Goal: Information Seeking & Learning: Learn about a topic

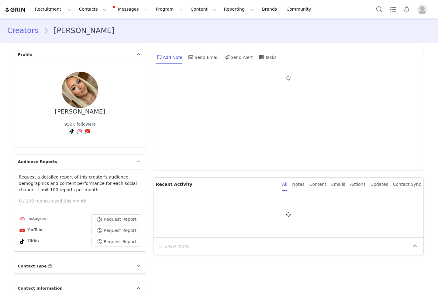
type input "+1 ([GEOGRAPHIC_DATA])"
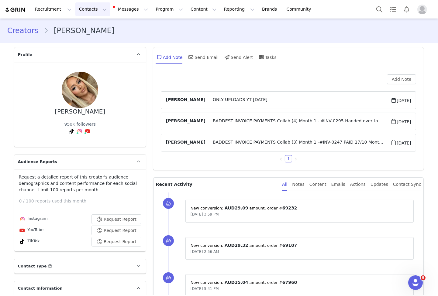
click at [80, 9] on button "Contacts Contacts" at bounding box center [92, 9] width 35 height 14
drag, startPoint x: 94, startPoint y: 27, endPoint x: 84, endPoint y: 29, distance: 10.2
click at [94, 27] on div "Creators" at bounding box center [95, 27] width 41 height 6
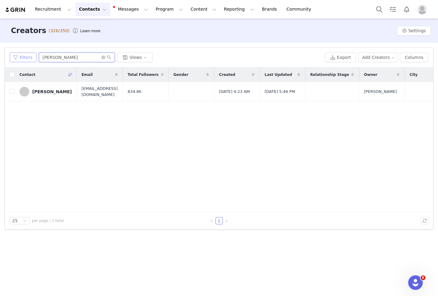
drag, startPoint x: 73, startPoint y: 58, endPoint x: 18, endPoint y: 55, distance: 54.8
click at [18, 55] on div "Filters [PERSON_NAME] Views" at bounding box center [166, 58] width 313 height 10
type input "ALI BLAKEY"
click at [36, 91] on div "Ali Blakey" at bounding box center [52, 91] width 40 height 5
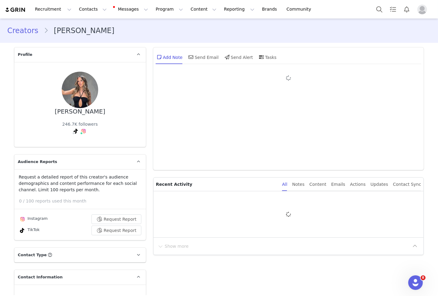
type input "+1 ([GEOGRAPHIC_DATA])"
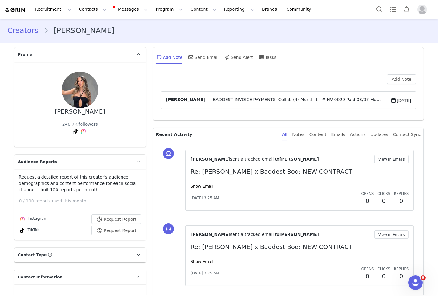
click at [303, 41] on div "Creators Ali Blakey" at bounding box center [219, 30] width 438 height 21
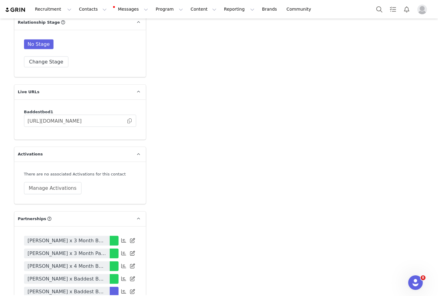
scroll to position [1201, 0]
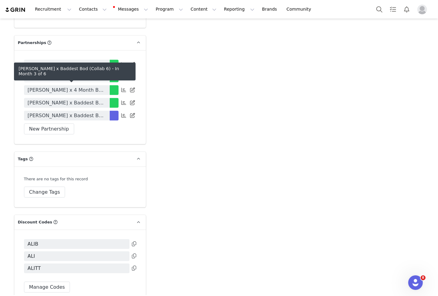
click at [81, 112] on span "Ali Blakey x Baddest Bod (Collab 6)" at bounding box center [67, 115] width 78 height 7
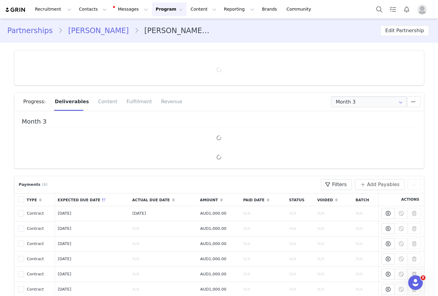
type input "+1 ([GEOGRAPHIC_DATA])"
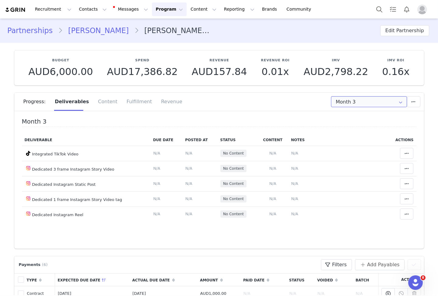
click at [365, 103] on input "Month 3" at bounding box center [369, 101] width 76 height 11
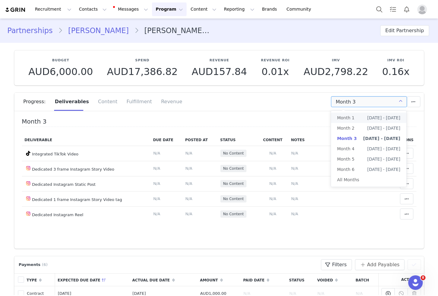
click at [363, 112] on ul "Month 1 Jun 1st - Jun 30th Month 2 Jul 1st - Jul 31st Month 3 Aug 1st - Aug 31s…" at bounding box center [368, 149] width 75 height 76
click at [362, 119] on li "Month 1 Jun 1st - Jun 30th" at bounding box center [368, 118] width 75 height 10
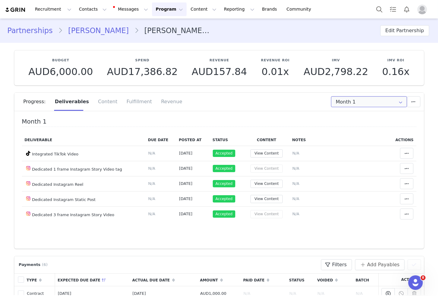
click at [372, 102] on input "Month 1" at bounding box center [369, 101] width 76 height 11
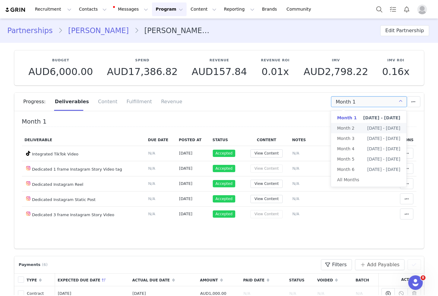
click at [359, 126] on li "Month 2 Jul 1st - Jul 31st" at bounding box center [368, 128] width 75 height 10
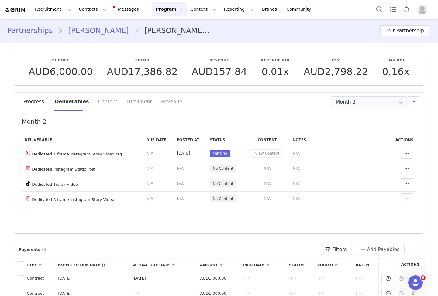
click at [225, 120] on h4 "Month 2" at bounding box center [219, 122] width 395 height 9
click at [231, 100] on div "Progress: Deliverables Content Fulfillment Revenue" at bounding box center [223, 102] width 401 height 18
click at [405, 151] on icon at bounding box center [407, 153] width 4 height 5
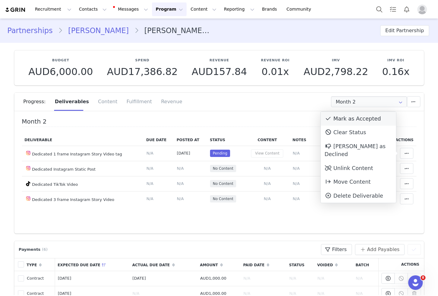
click at [364, 120] on div "Mark as Accepted" at bounding box center [358, 119] width 75 height 14
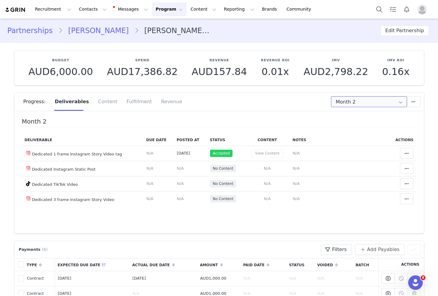
click at [346, 101] on input "Month 2" at bounding box center [369, 101] width 76 height 11
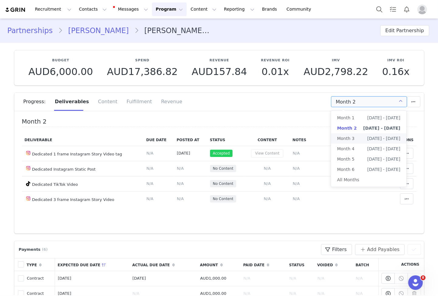
click at [350, 140] on span "Month 3" at bounding box center [345, 138] width 17 height 10
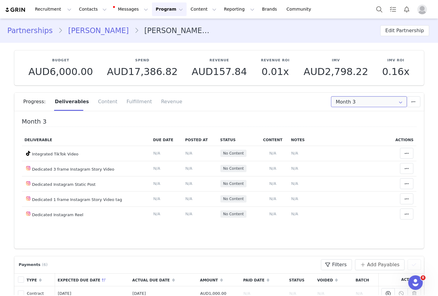
click at [359, 106] on input "Month 3" at bounding box center [369, 101] width 76 height 11
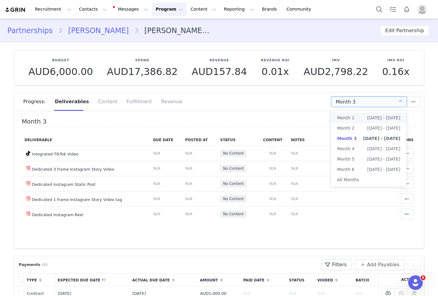
click at [357, 118] on li "Month 1 Jun 1st - Jun 30th" at bounding box center [368, 118] width 75 height 10
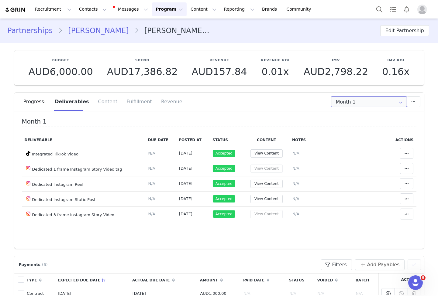
click at [381, 103] on input "Month 1" at bounding box center [369, 101] width 76 height 11
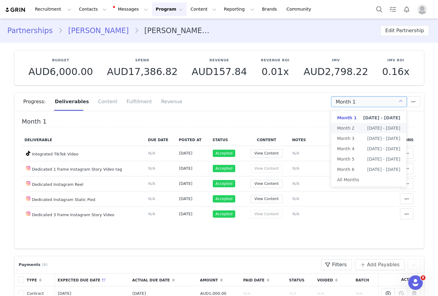
click at [372, 129] on span "Jul 1st - Jul 31st" at bounding box center [383, 128] width 33 height 10
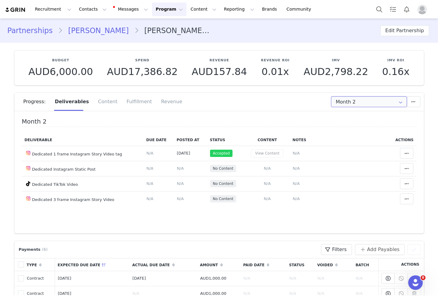
click at [362, 102] on input "Month 2" at bounding box center [369, 101] width 76 height 11
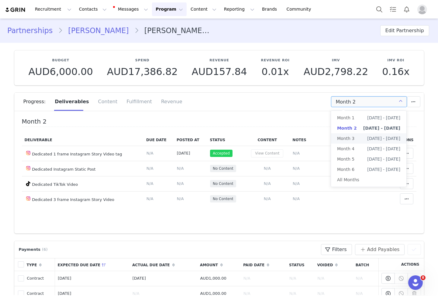
click at [370, 137] on span "Aug 1st - Aug 31st" at bounding box center [383, 138] width 33 height 10
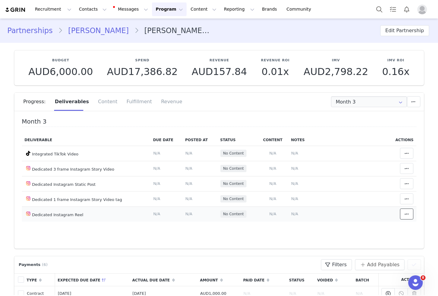
click at [410, 214] on button at bounding box center [406, 214] width 13 height 11
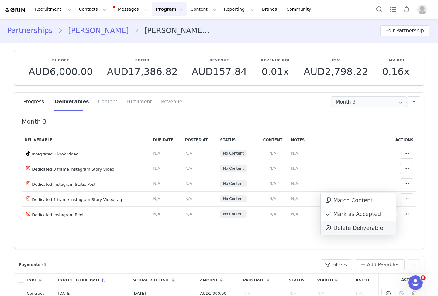
click at [358, 228] on div "Delete Deliverable" at bounding box center [358, 228] width 67 height 8
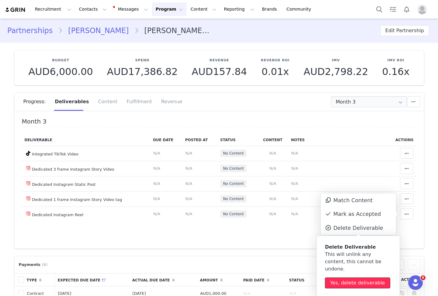
click at [355, 278] on button "Yes, delete deliverable" at bounding box center [357, 283] width 65 height 11
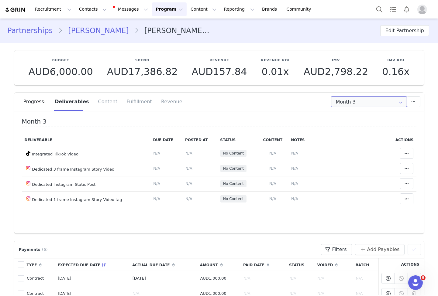
click at [377, 102] on input "Month 3" at bounding box center [369, 101] width 76 height 11
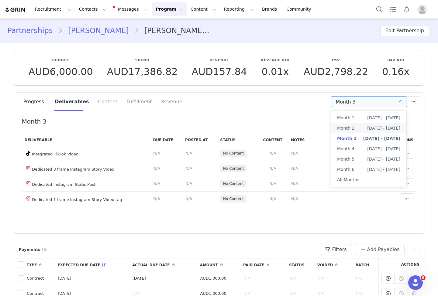
click at [348, 131] on span "Month 2" at bounding box center [345, 128] width 17 height 10
type input "Month 2"
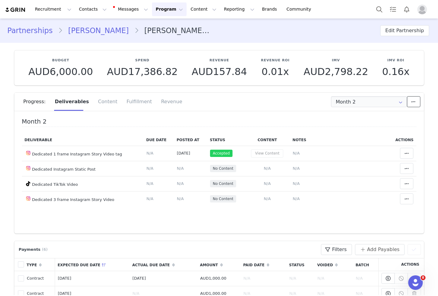
click at [416, 104] on icon at bounding box center [414, 101] width 4 height 5
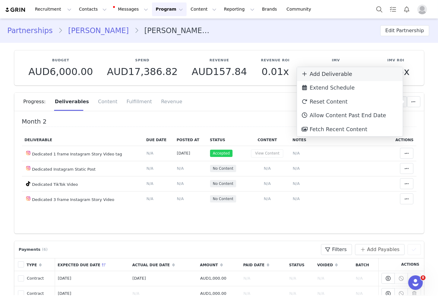
click at [348, 74] on div "Add Deliverable" at bounding box center [350, 74] width 106 height 14
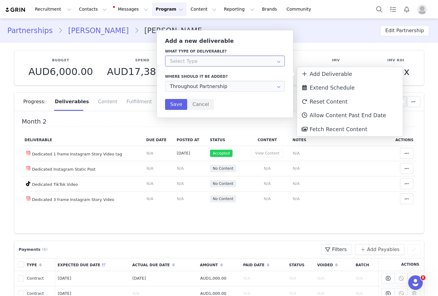
click at [218, 57] on input "text" at bounding box center [225, 61] width 120 height 11
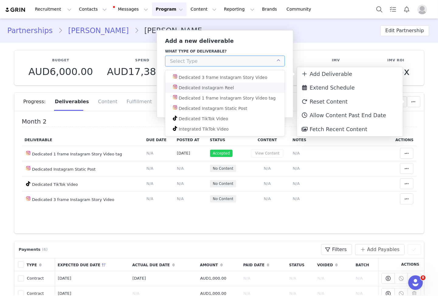
click at [216, 87] on div "Dedicated Instagram Reel" at bounding box center [206, 88] width 55 height 10
type input "Dedicated Instagram Reel"
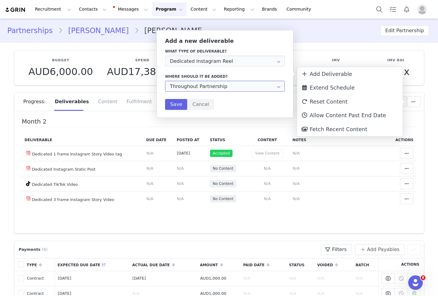
click at [193, 90] on input "Throughout Partnership" at bounding box center [225, 86] width 120 height 11
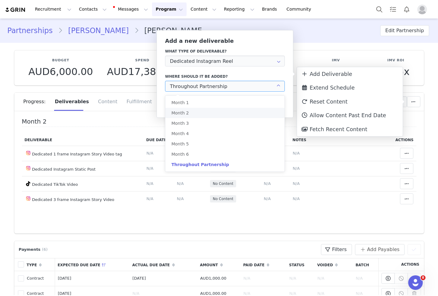
click at [195, 111] on li "Month 2" at bounding box center [224, 113] width 119 height 10
type input "Month 2"
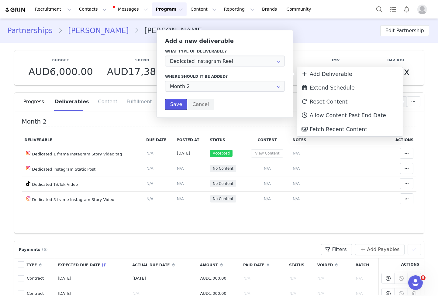
click at [174, 108] on button "Save" at bounding box center [176, 104] width 22 height 11
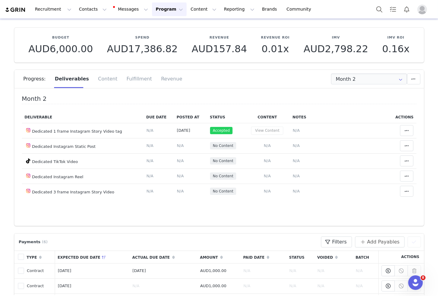
scroll to position [24, 0]
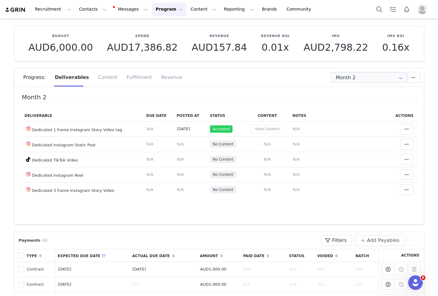
click at [197, 83] on div "Progress: Deliverables Content Fulfillment Revenue" at bounding box center [223, 77] width 401 height 18
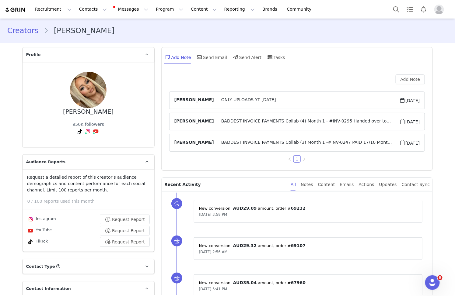
click at [30, 29] on link "Creators" at bounding box center [25, 30] width 36 height 11
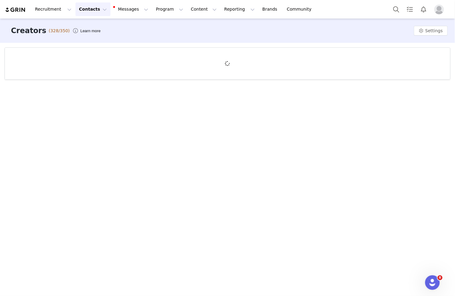
click at [93, 8] on button "Contacts Contacts" at bounding box center [92, 9] width 35 height 14
click at [95, 40] on p "Prospects" at bounding box center [86, 38] width 20 height 6
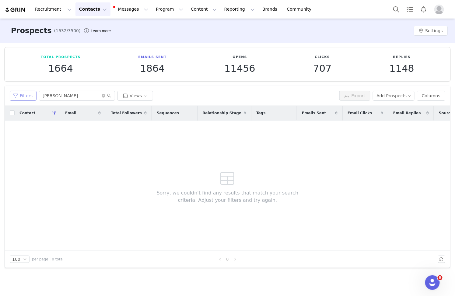
click at [19, 98] on button "Filters" at bounding box center [23, 96] width 27 height 10
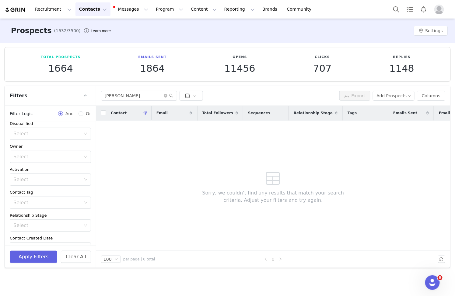
scroll to position [7, 0]
click at [165, 96] on icon "icon: close-circle" at bounding box center [166, 96] width 4 height 4
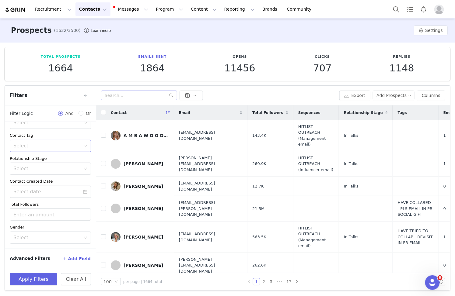
scroll to position [0, 0]
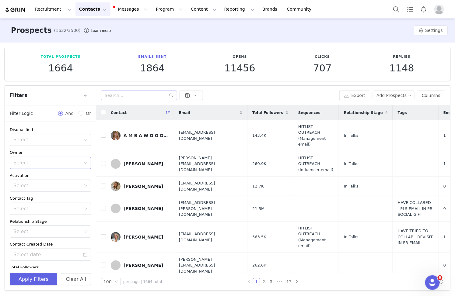
click at [54, 157] on div "Select" at bounding box center [48, 163] width 70 height 12
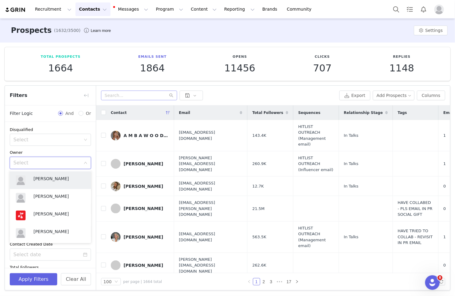
scroll to position [0, 0]
click at [57, 215] on p "[PERSON_NAME]" at bounding box center [58, 214] width 51 height 7
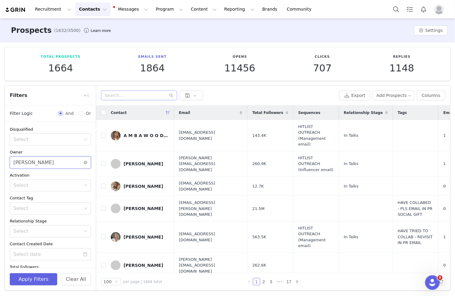
click at [70, 162] on div "Select [PERSON_NAME]" at bounding box center [48, 163] width 70 height 12
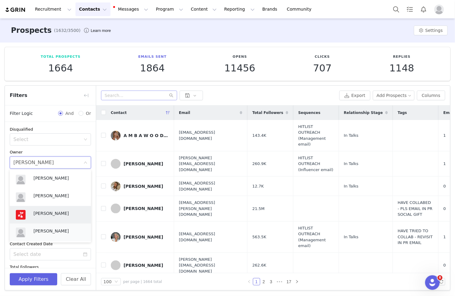
click at [38, 229] on p "[PERSON_NAME]" at bounding box center [58, 231] width 51 height 7
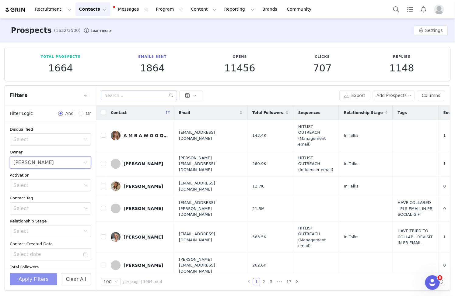
click at [29, 256] on button "Apply Filters" at bounding box center [33, 279] width 47 height 12
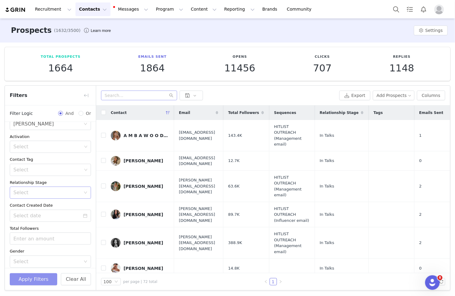
scroll to position [63, 0]
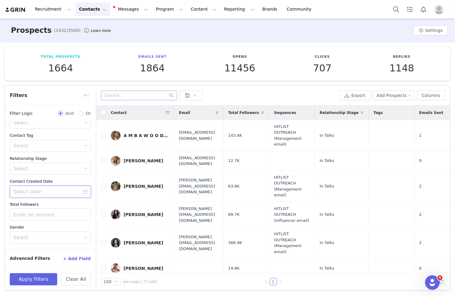
click at [55, 188] on input at bounding box center [50, 192] width 81 height 12
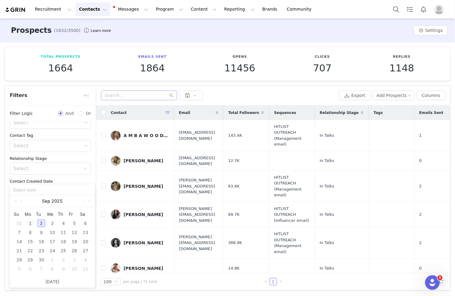
click at [29, 223] on div "1" at bounding box center [29, 223] width 7 height 7
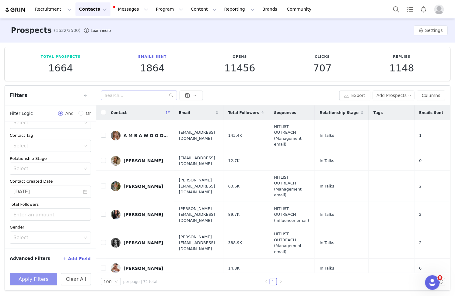
drag, startPoint x: 36, startPoint y: 281, endPoint x: 67, endPoint y: 262, distance: 36.7
click at [36, 256] on button "Apply Filters" at bounding box center [33, 279] width 47 height 12
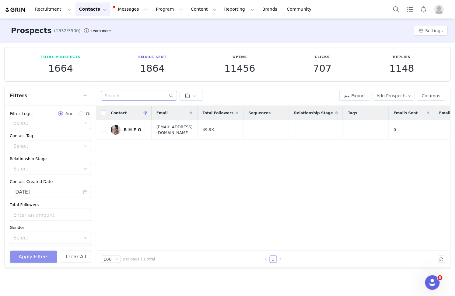
scroll to position [0, 0]
click at [64, 194] on input "[DATE]" at bounding box center [50, 192] width 81 height 12
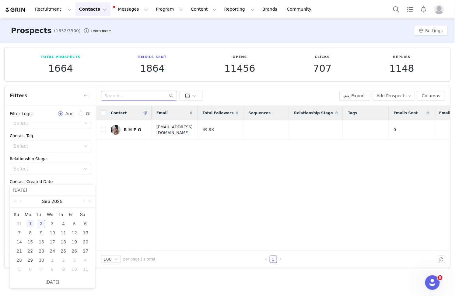
click at [38, 222] on div "2" at bounding box center [41, 223] width 7 height 7
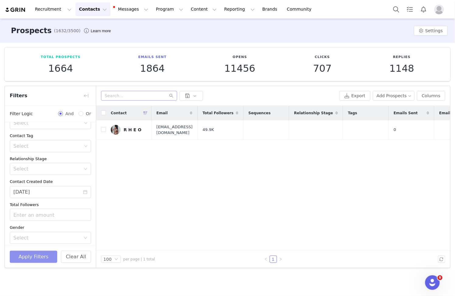
click at [39, 256] on button "Apply Filters" at bounding box center [33, 257] width 47 height 12
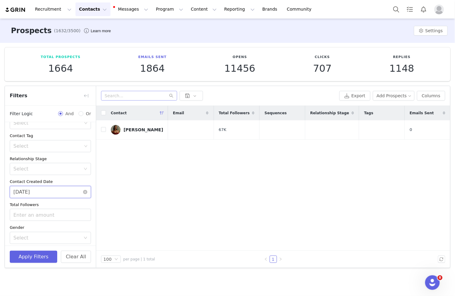
click at [22, 195] on input "[DATE]" at bounding box center [50, 192] width 81 height 12
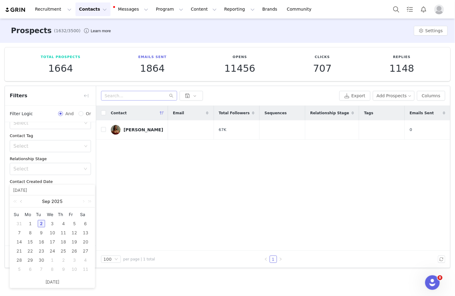
click at [21, 202] on link at bounding box center [21, 201] width 5 height 12
click at [74, 256] on div "29" at bounding box center [74, 260] width 7 height 7
type input "[DATE]"
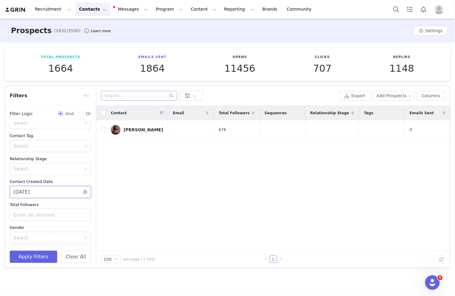
click at [54, 194] on input "[DATE]" at bounding box center [50, 192] width 81 height 12
click at [43, 256] on button "Apply Filters" at bounding box center [33, 257] width 47 height 12
